Goal: Task Accomplishment & Management: Complete application form

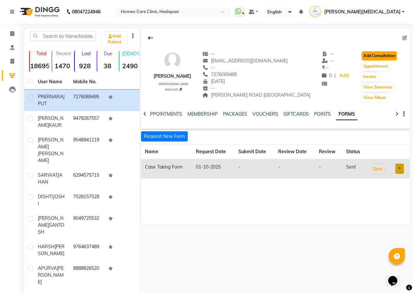
click at [362, 53] on button "Add Consultation" at bounding box center [379, 55] width 35 height 9
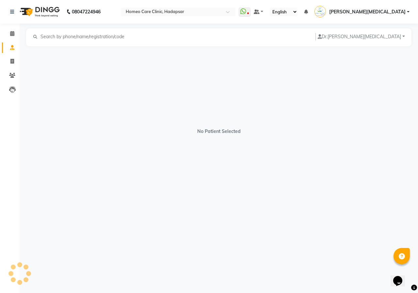
select select "[DEMOGRAPHIC_DATA]"
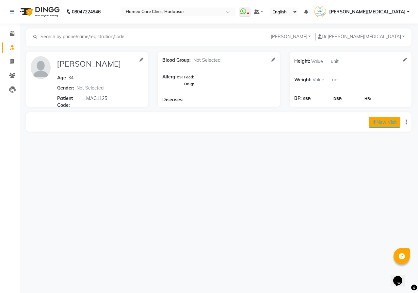
click at [383, 125] on button "New Visit" at bounding box center [385, 122] width 32 height 11
select select "875"
select select "inPerson"
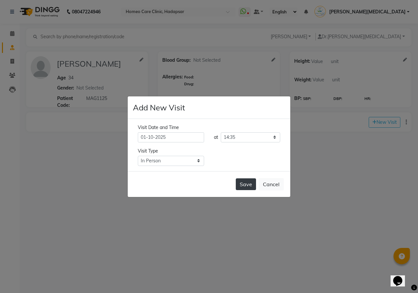
click at [241, 183] on button "Save" at bounding box center [246, 184] width 20 height 12
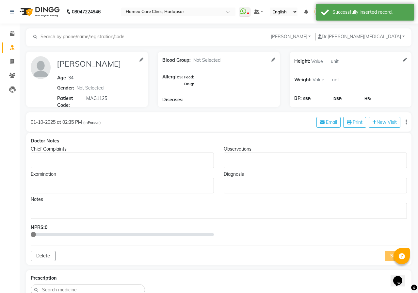
type input "[PERSON_NAME]"
type input "34"
select select "[DEMOGRAPHIC_DATA]"
type input "MAG1125"
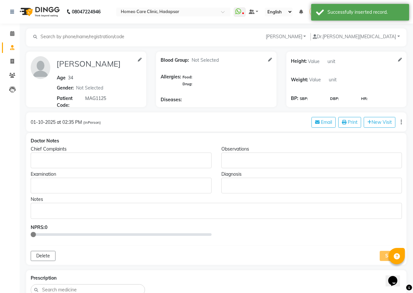
click at [72, 161] on p "Rich Text Editor, main" at bounding box center [121, 160] width 175 height 7
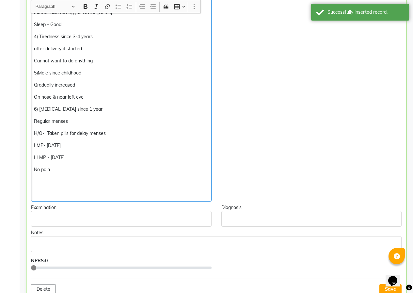
scroll to position [351, 0]
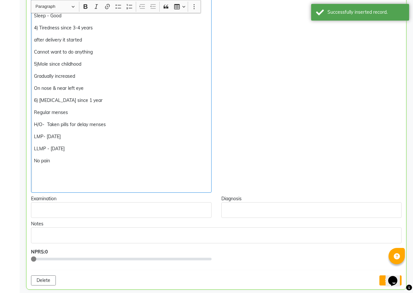
click at [69, 159] on p "No pain" at bounding box center [121, 161] width 175 height 7
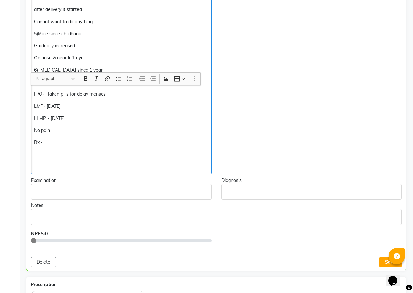
scroll to position [481, 0]
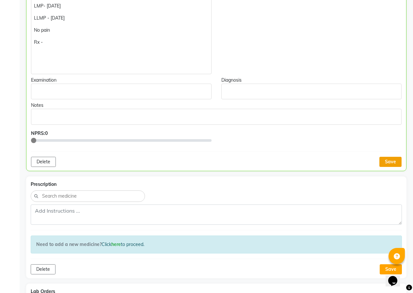
click at [393, 163] on button "Save" at bounding box center [391, 162] width 22 height 10
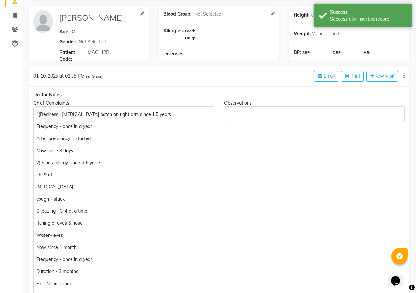
scroll to position [0, 0]
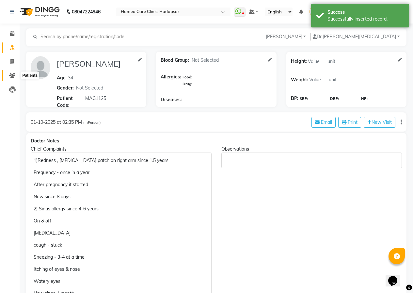
click at [12, 76] on icon at bounding box center [12, 75] width 6 height 5
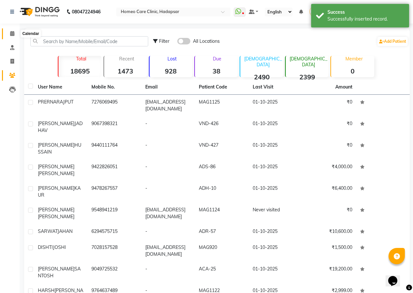
click at [14, 37] on span at bounding box center [12, 34] width 11 height 8
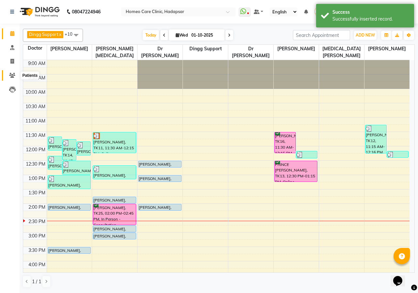
click at [12, 78] on span at bounding box center [12, 76] width 11 height 8
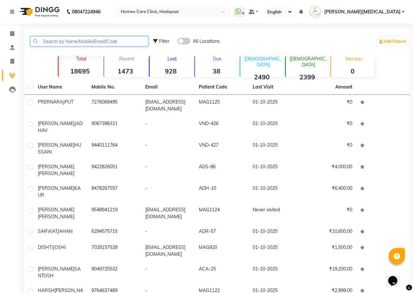
click at [70, 45] on input "text" at bounding box center [89, 41] width 118 height 10
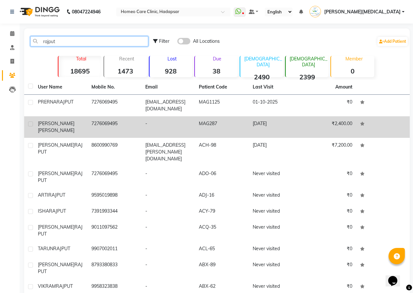
type input "rajput"
click at [171, 136] on td "-" at bounding box center [169, 127] width 54 height 22
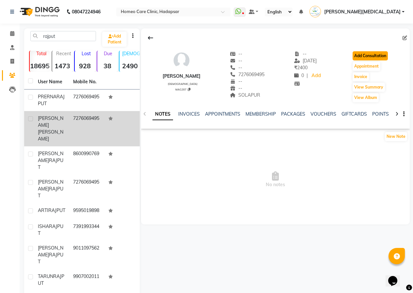
click at [362, 58] on button "Add Consultation" at bounding box center [370, 55] width 35 height 9
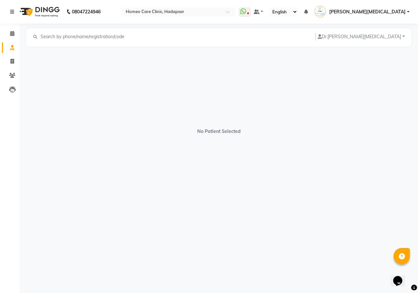
select select "[DEMOGRAPHIC_DATA]"
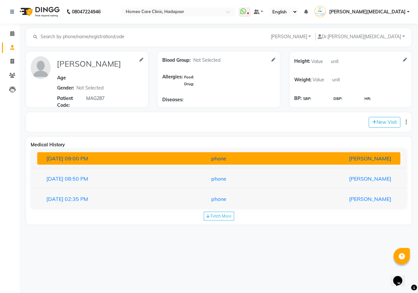
click at [227, 161] on div "phone" at bounding box center [219, 159] width 118 height 8
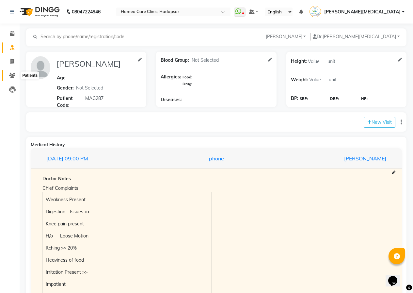
click at [11, 77] on icon at bounding box center [12, 75] width 6 height 5
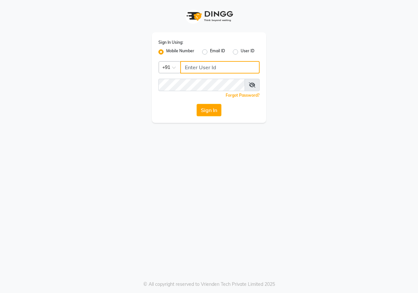
click at [215, 69] on input "Username" at bounding box center [219, 67] width 79 height 12
type input "9689358888"
click at [213, 111] on button "Sign In" at bounding box center [209, 110] width 25 height 12
